Goal: Transaction & Acquisition: Purchase product/service

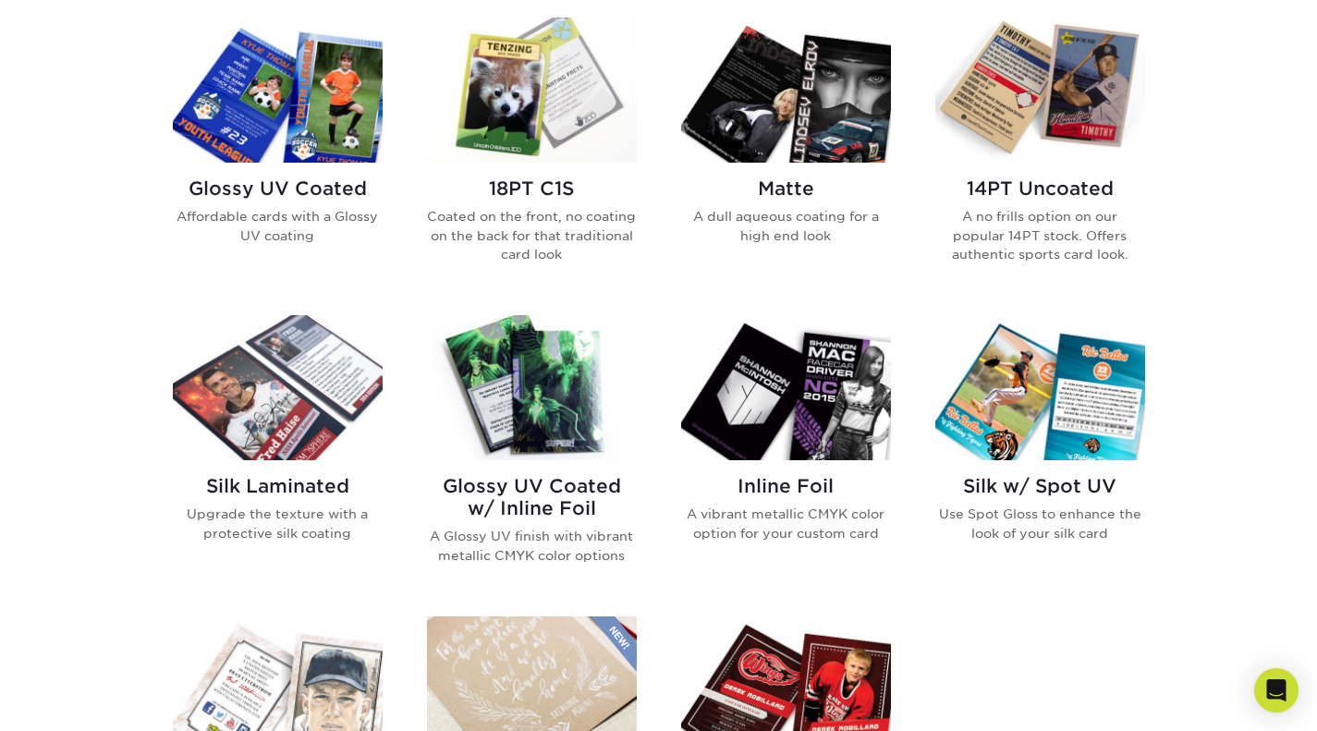
scroll to position [914, 0]
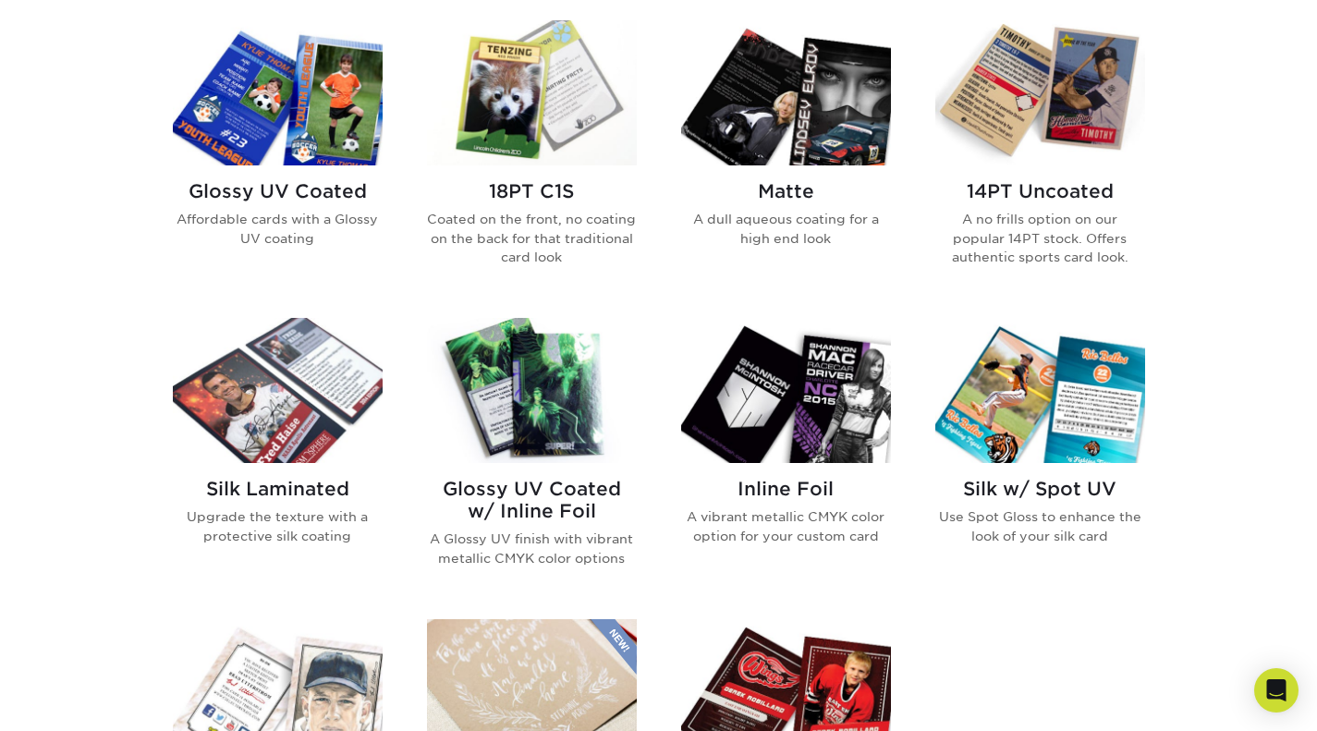
click at [314, 195] on h2 "Glossy UV Coated" at bounding box center [278, 191] width 210 height 22
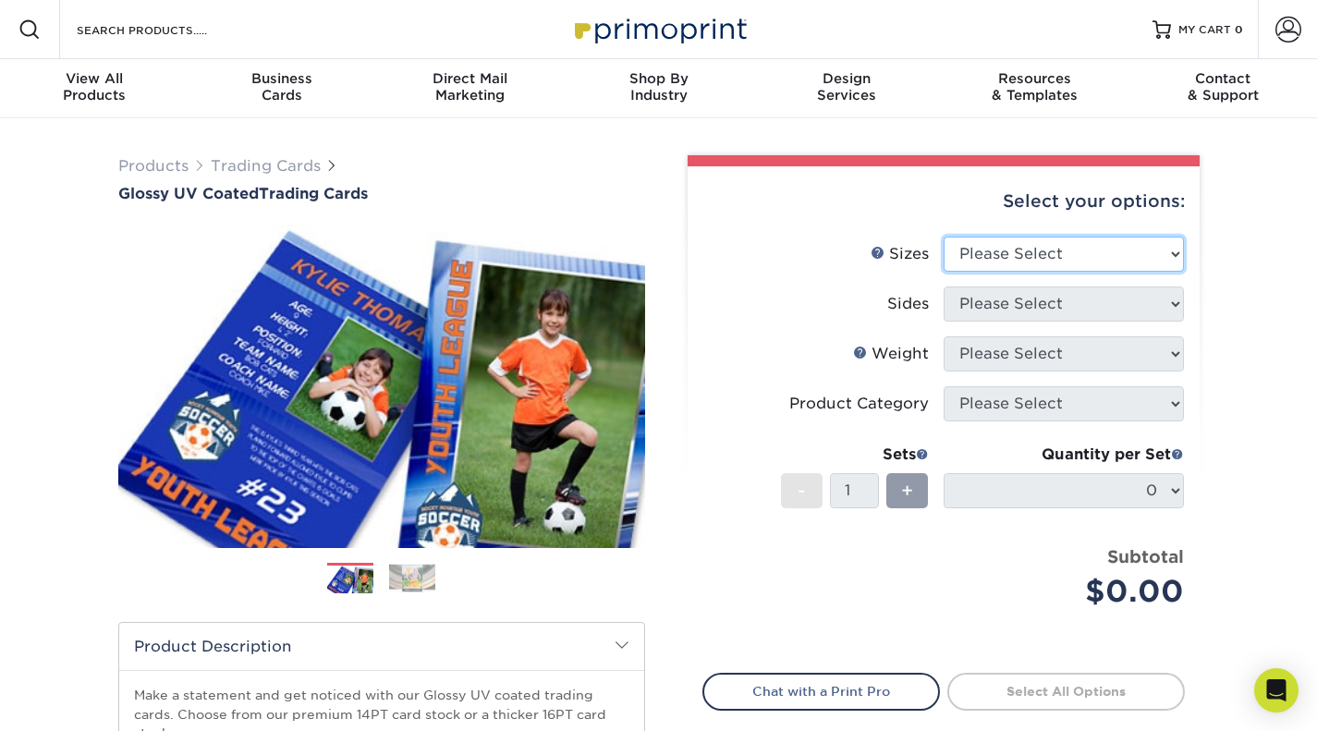
click at [982, 246] on select "Please Select 2.5" x 3.5"" at bounding box center [1064, 254] width 240 height 35
select select "2.50x3.50"
click at [944, 237] on select "Please Select 2.5" x 3.5"" at bounding box center [1064, 254] width 240 height 35
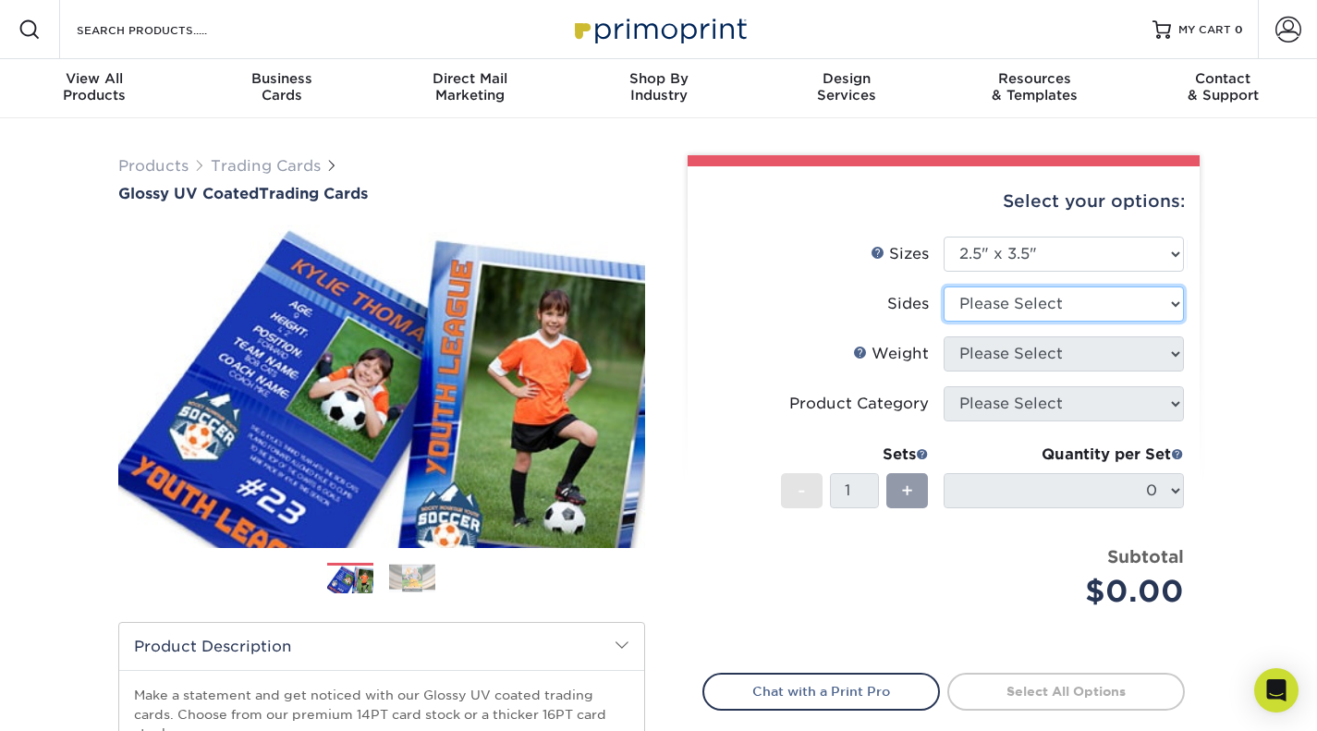
click at [1019, 299] on select "Please Select Print Both Sides Print Front Only" at bounding box center [1064, 304] width 240 height 35
select select "13abbda7-1d64-4f25-8bb2-c179b224825d"
click at [944, 287] on select "Please Select Print Both Sides Print Front Only" at bounding box center [1064, 304] width 240 height 35
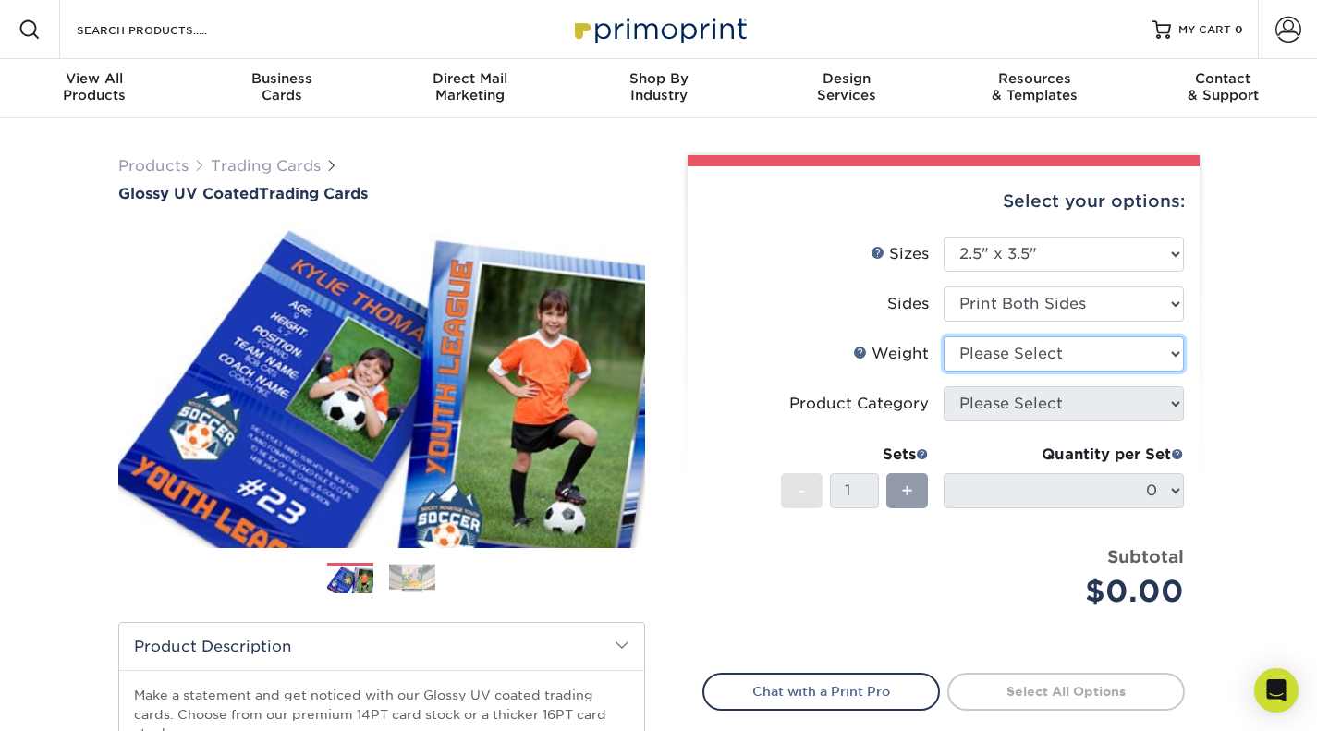
click at [1059, 352] on select "Please Select 16PT 14PT 18PT C1S" at bounding box center [1064, 353] width 240 height 35
select select "14PT"
click at [944, 336] on select "Please Select 16PT 14PT 18PT C1S" at bounding box center [1064, 353] width 240 height 35
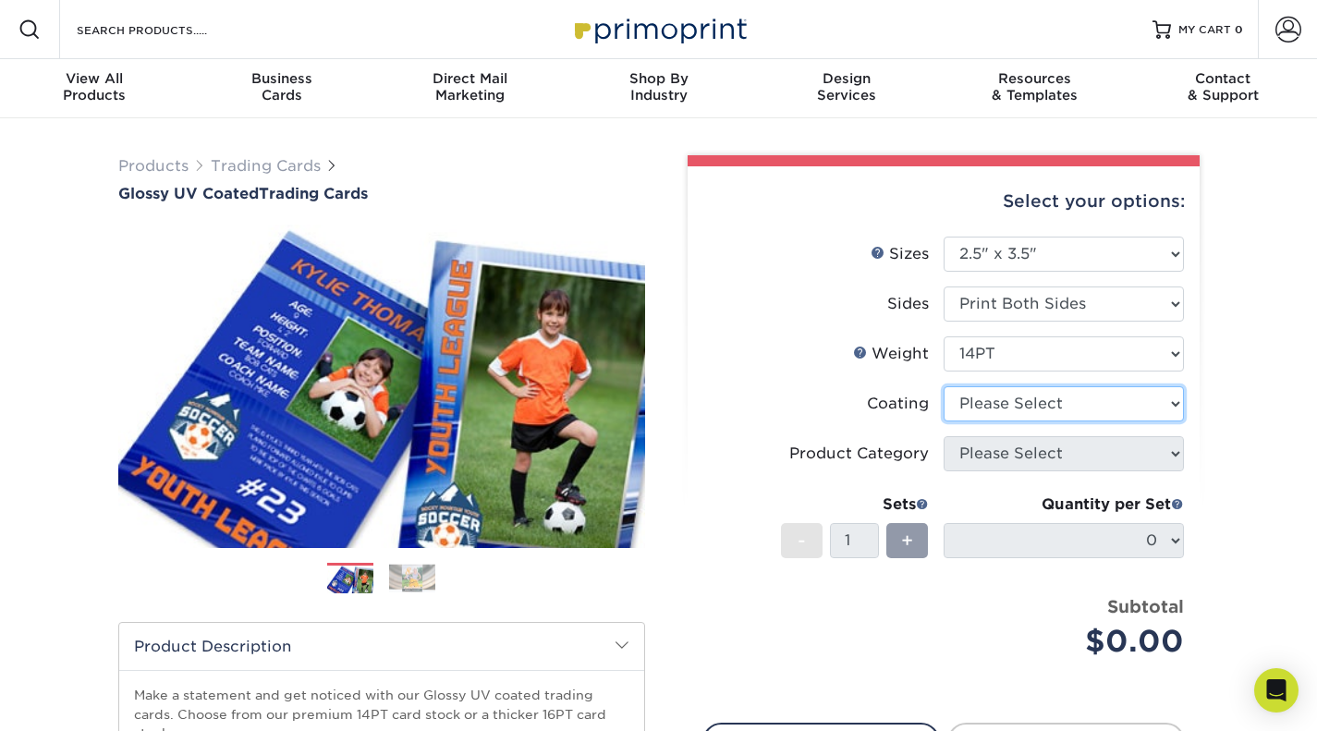
click at [1024, 404] on select at bounding box center [1064, 403] width 240 height 35
select select "1e8116af-acfc-44b1-83dc-8181aa338834"
click at [944, 386] on select at bounding box center [1064, 403] width 240 height 35
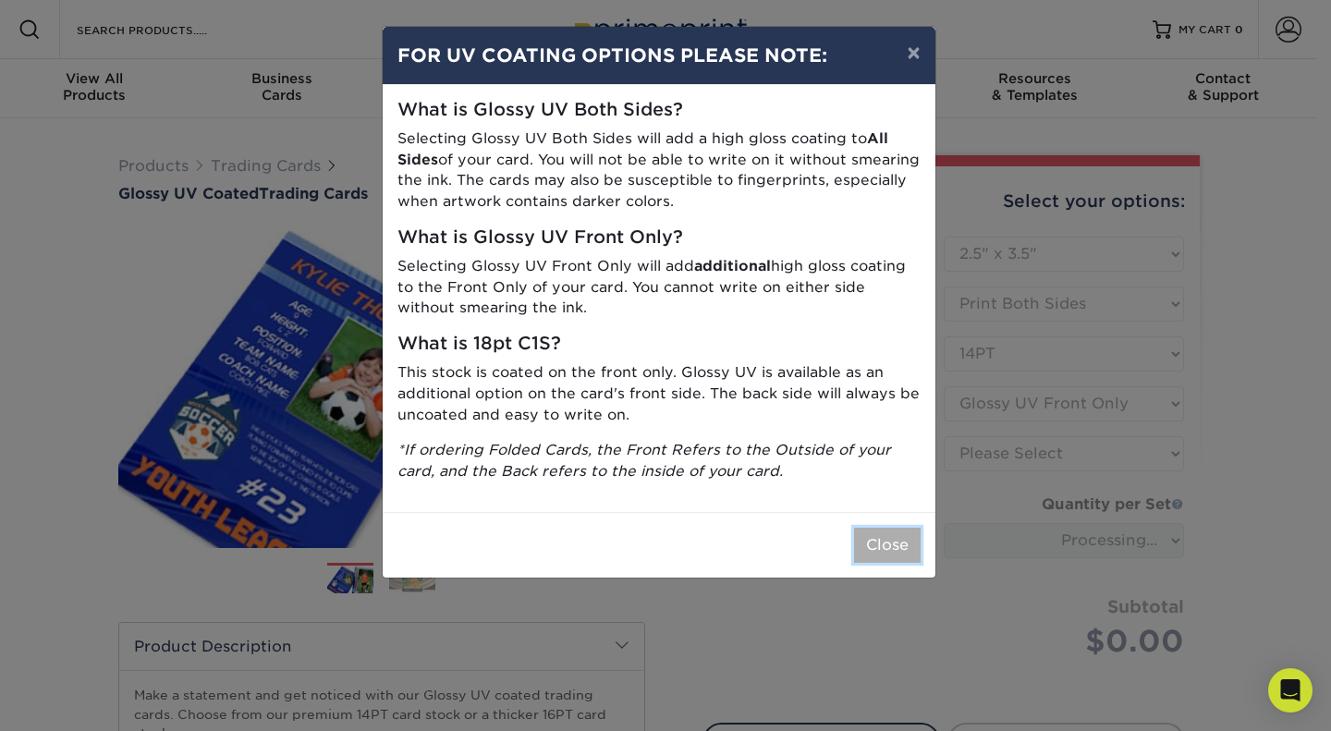
click at [891, 546] on button "Close" at bounding box center [887, 545] width 67 height 35
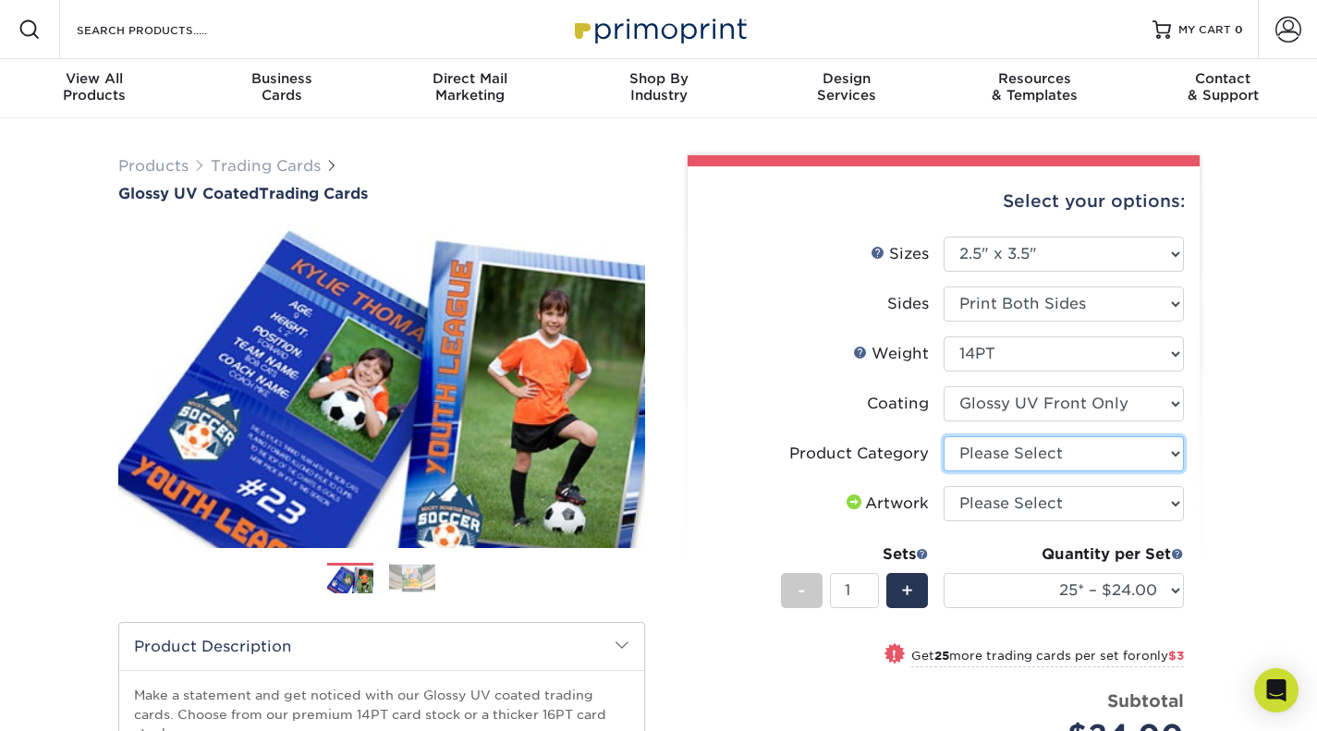
click at [1001, 456] on select "Please Select Trading Cards" at bounding box center [1064, 453] width 240 height 35
select select "c2f9bce9-36c2-409d-b101-c29d9d031e18"
click at [944, 436] on select "Please Select Trading Cards" at bounding box center [1064, 453] width 240 height 35
click at [1007, 501] on select "Please Select I will upload files I need a design - $100" at bounding box center [1064, 503] width 240 height 35
select select "upload"
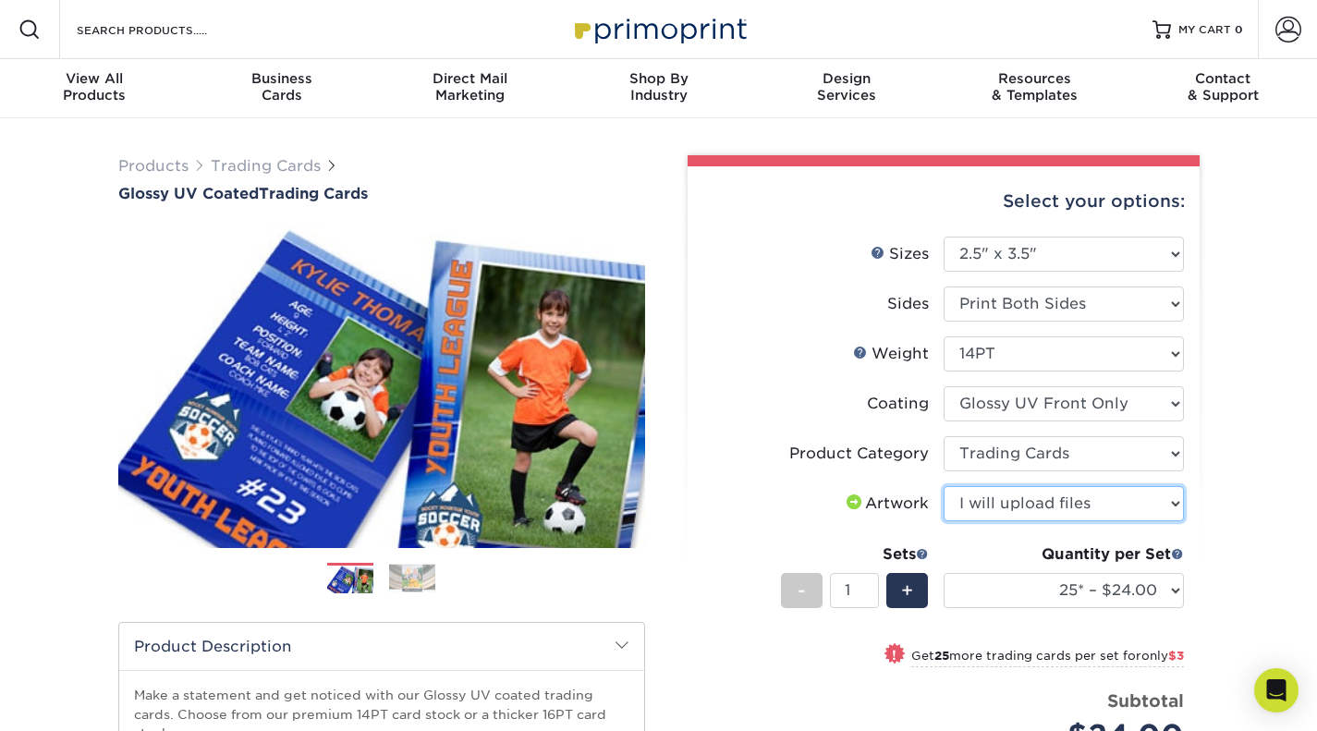
click at [944, 486] on select "Please Select I will upload files I need a design - $100" at bounding box center [1064, 503] width 240 height 35
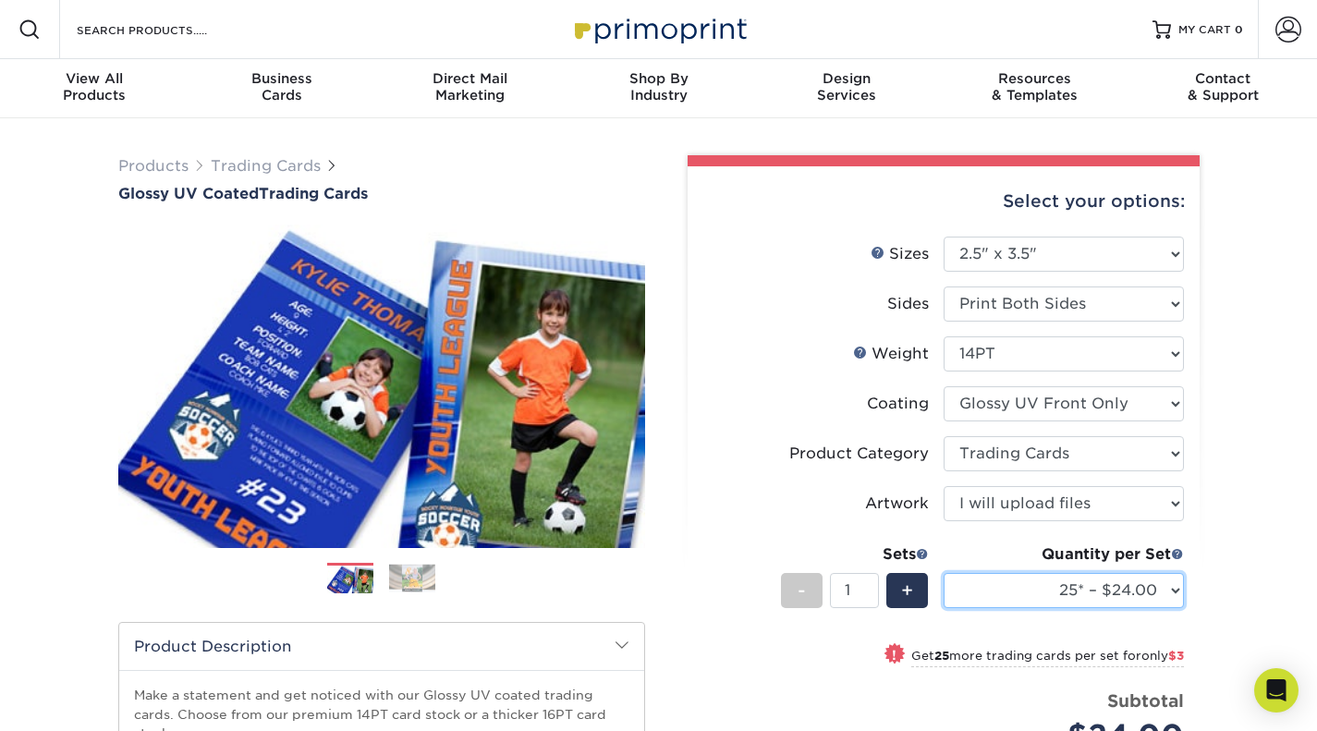
click at [1074, 589] on select "25* – $24.00 50* – $27.00 75* – $34.00 100* – $37.00 250* – $48.00 500 – $59.00…" at bounding box center [1064, 590] width 240 height 35
select select "10000 – $384.00"
click at [944, 573] on select "25* – $24.00 50* – $27.00 75* – $34.00 100* – $37.00 250* – $48.00 500 – $59.00…" at bounding box center [1064, 590] width 240 height 35
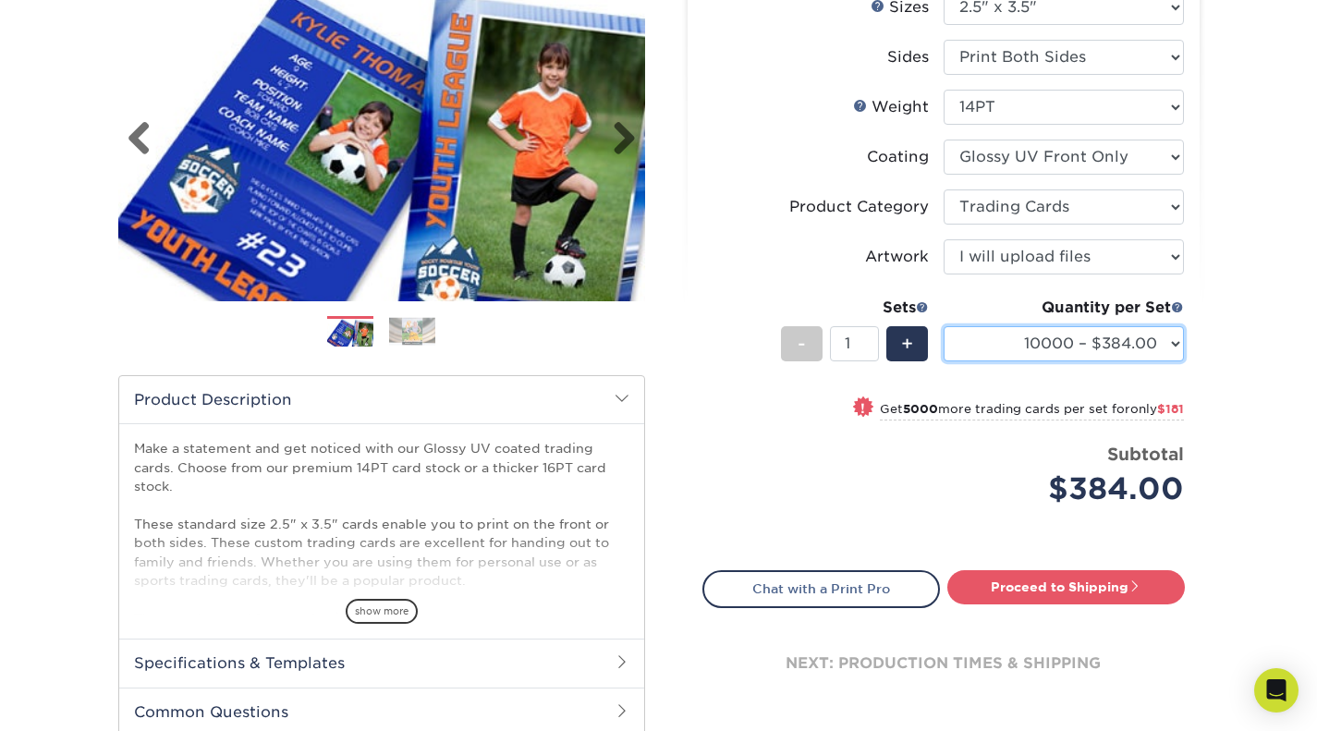
scroll to position [262, 0]
